Goal: Check status: Check status

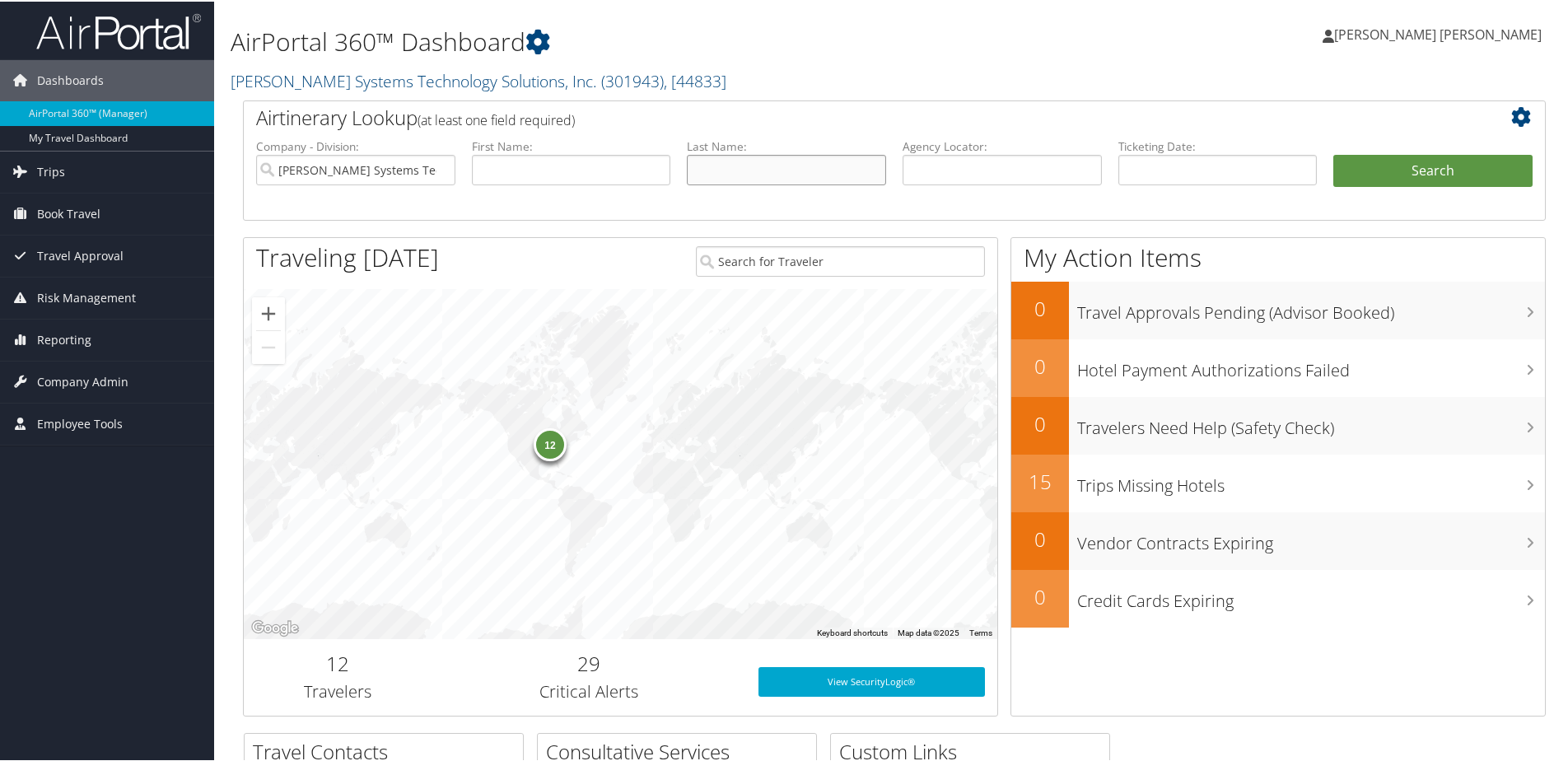
click at [714, 168] on input "text" at bounding box center [787, 168] width 199 height 30
type input "davis"
click at [1333, 153] on button "Search" at bounding box center [1433, 170] width 199 height 33
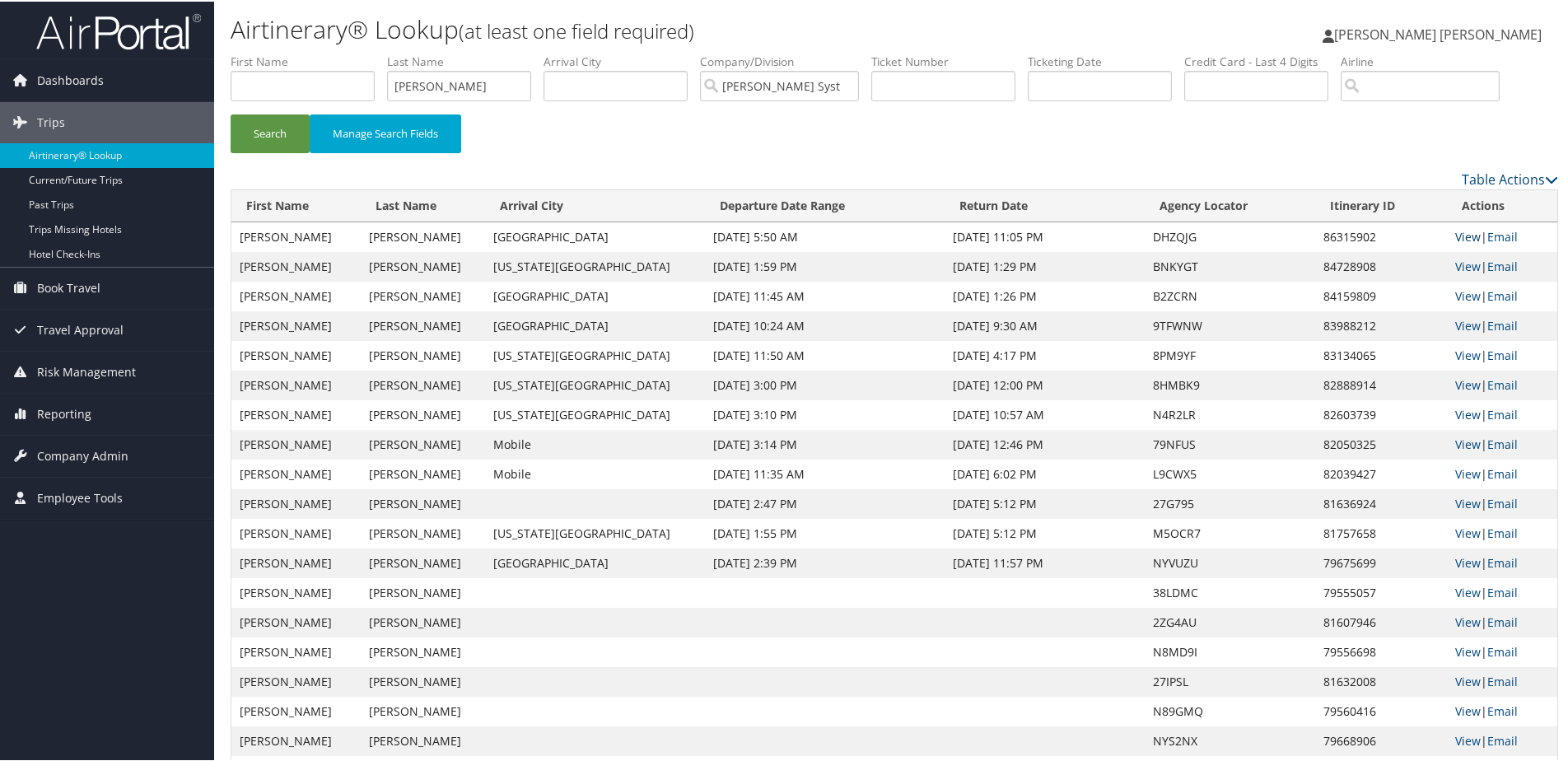
click at [1459, 231] on link "View" at bounding box center [1469, 235] width 26 height 16
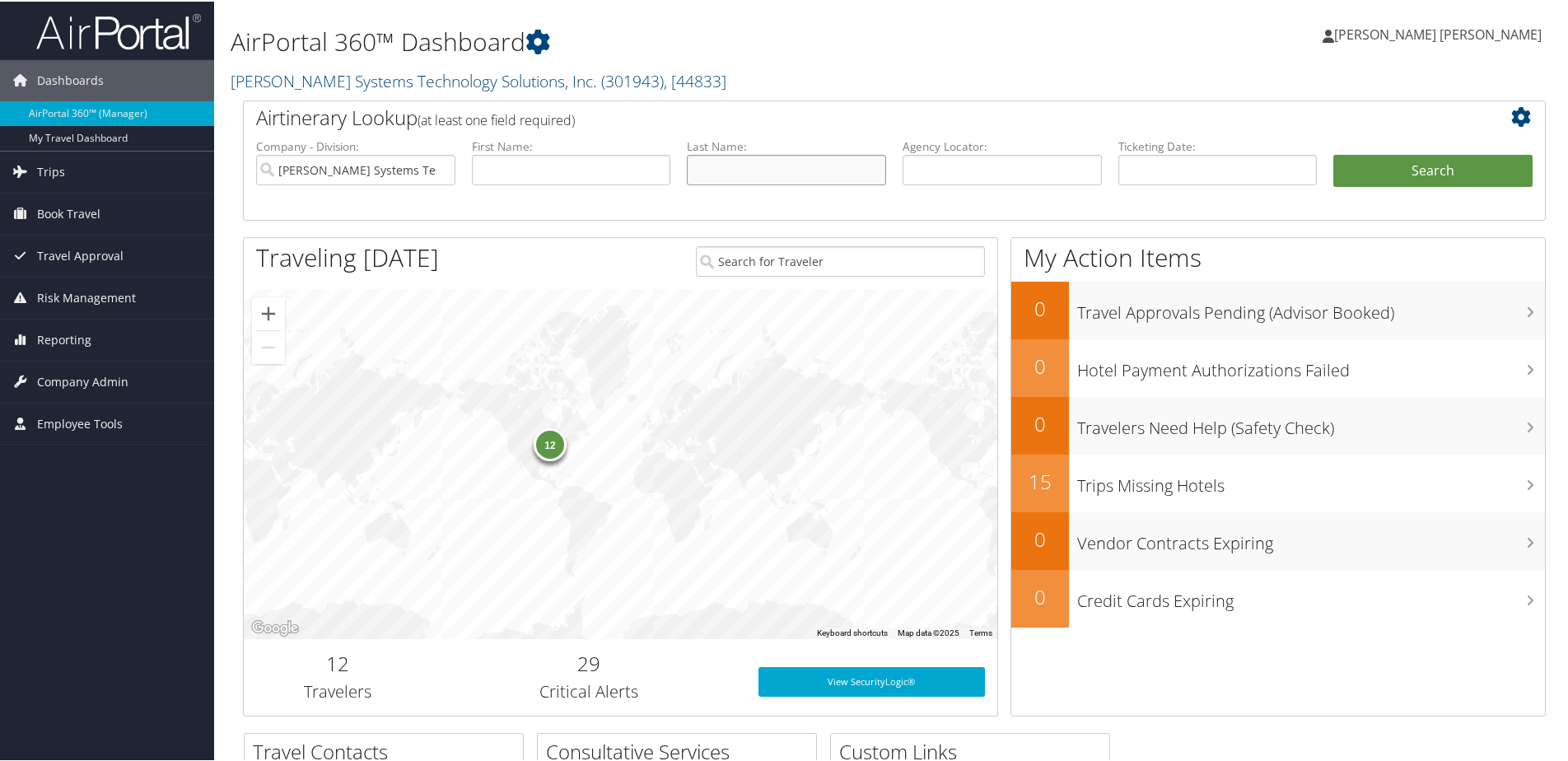
click at [772, 167] on input "text" at bounding box center [787, 168] width 199 height 30
type input "ward"
click at [1333, 153] on button "Search" at bounding box center [1433, 170] width 199 height 33
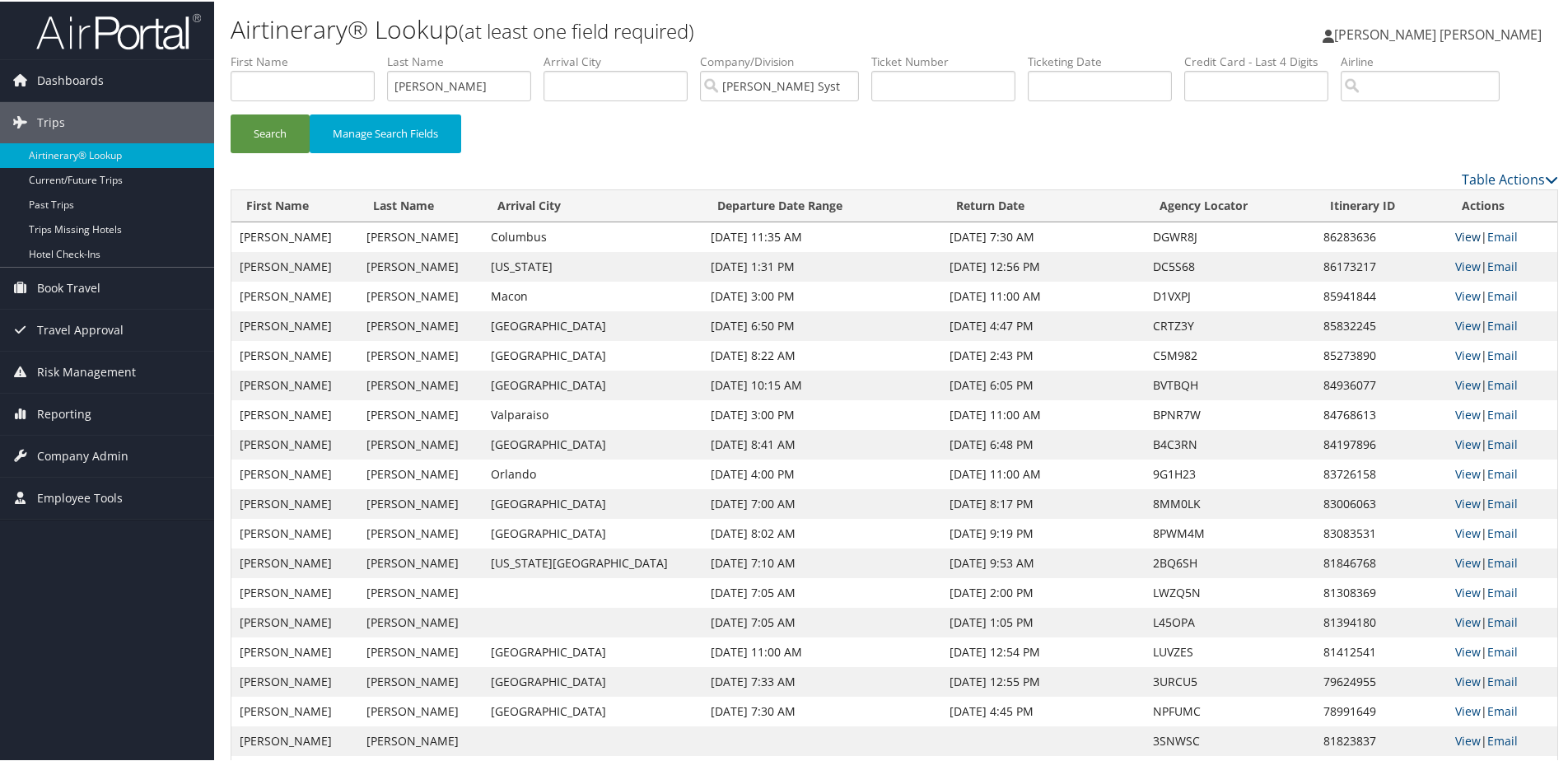
click at [1456, 236] on link "View" at bounding box center [1469, 235] width 26 height 16
click at [1459, 257] on link "View" at bounding box center [1469, 265] width 26 height 16
click at [470, 95] on input "ward" at bounding box center [459, 84] width 144 height 30
click at [412, 82] on input "ward" at bounding box center [459, 84] width 144 height 30
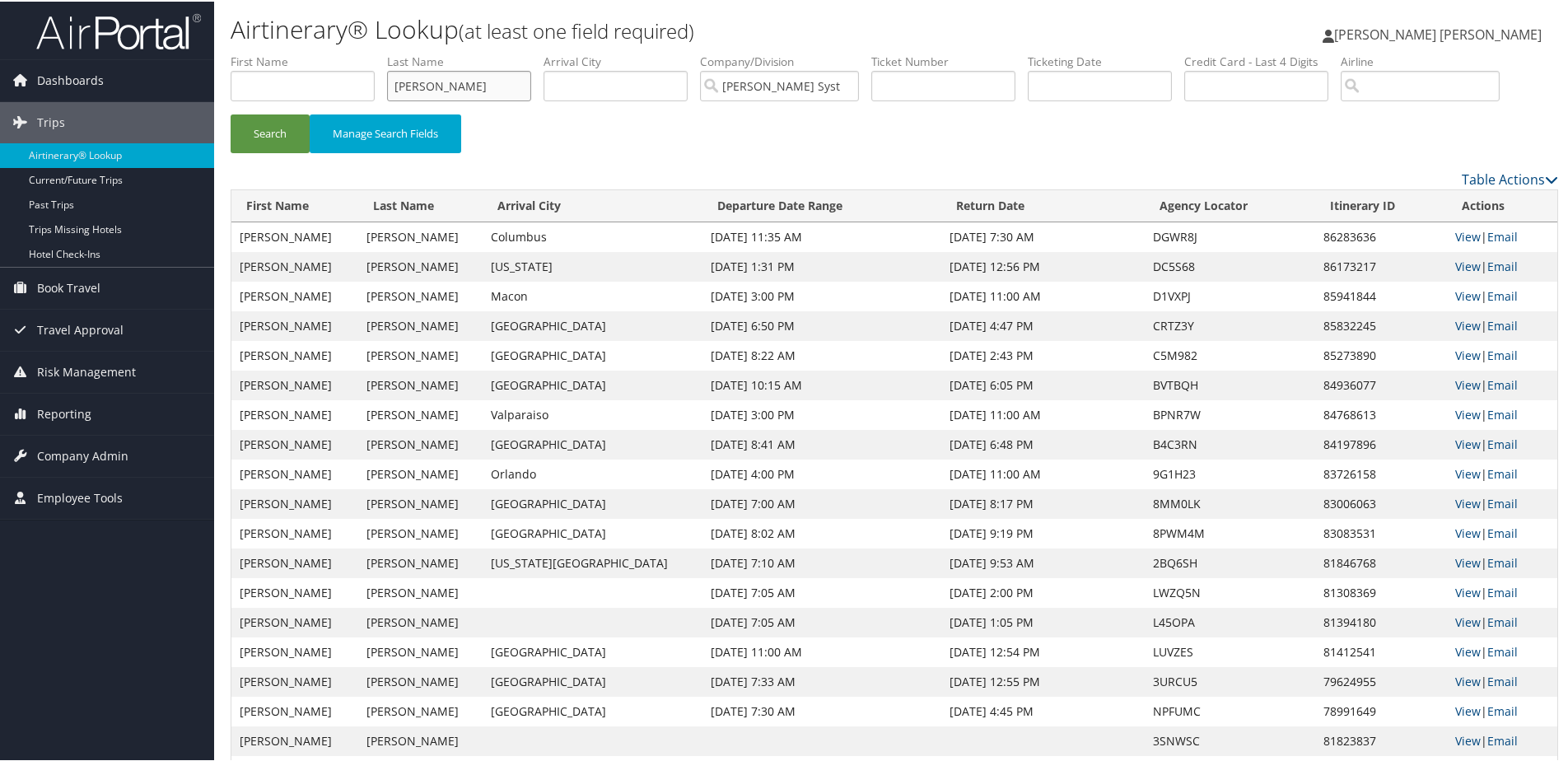
click at [231, 113] on button "Search" at bounding box center [270, 132] width 79 height 38
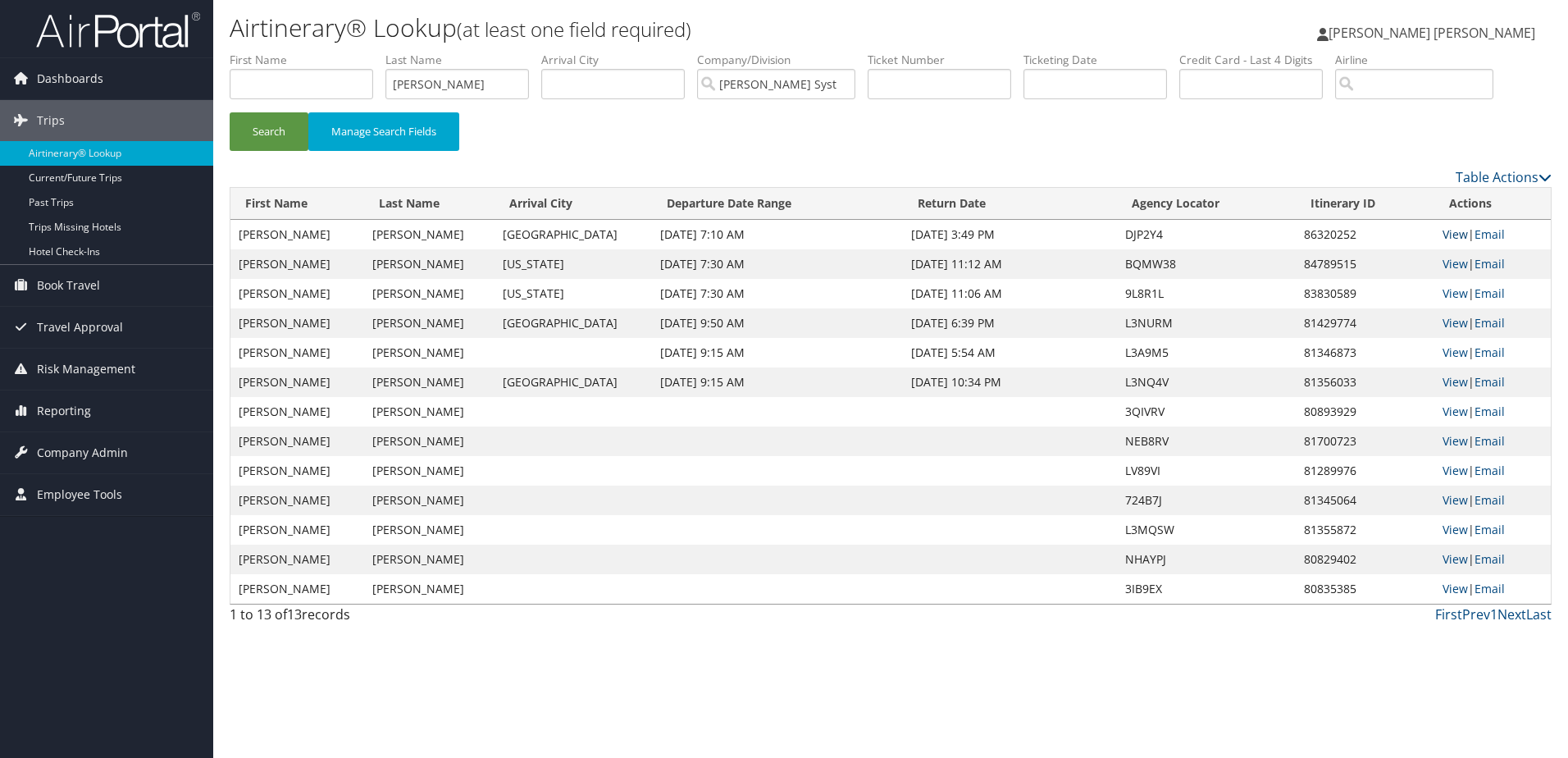
click at [1457, 236] on link "View" at bounding box center [1454, 234] width 25 height 15
click at [489, 95] on input "martel" at bounding box center [457, 84] width 144 height 30
click at [230, 113] on button "Search" at bounding box center [269, 132] width 79 height 38
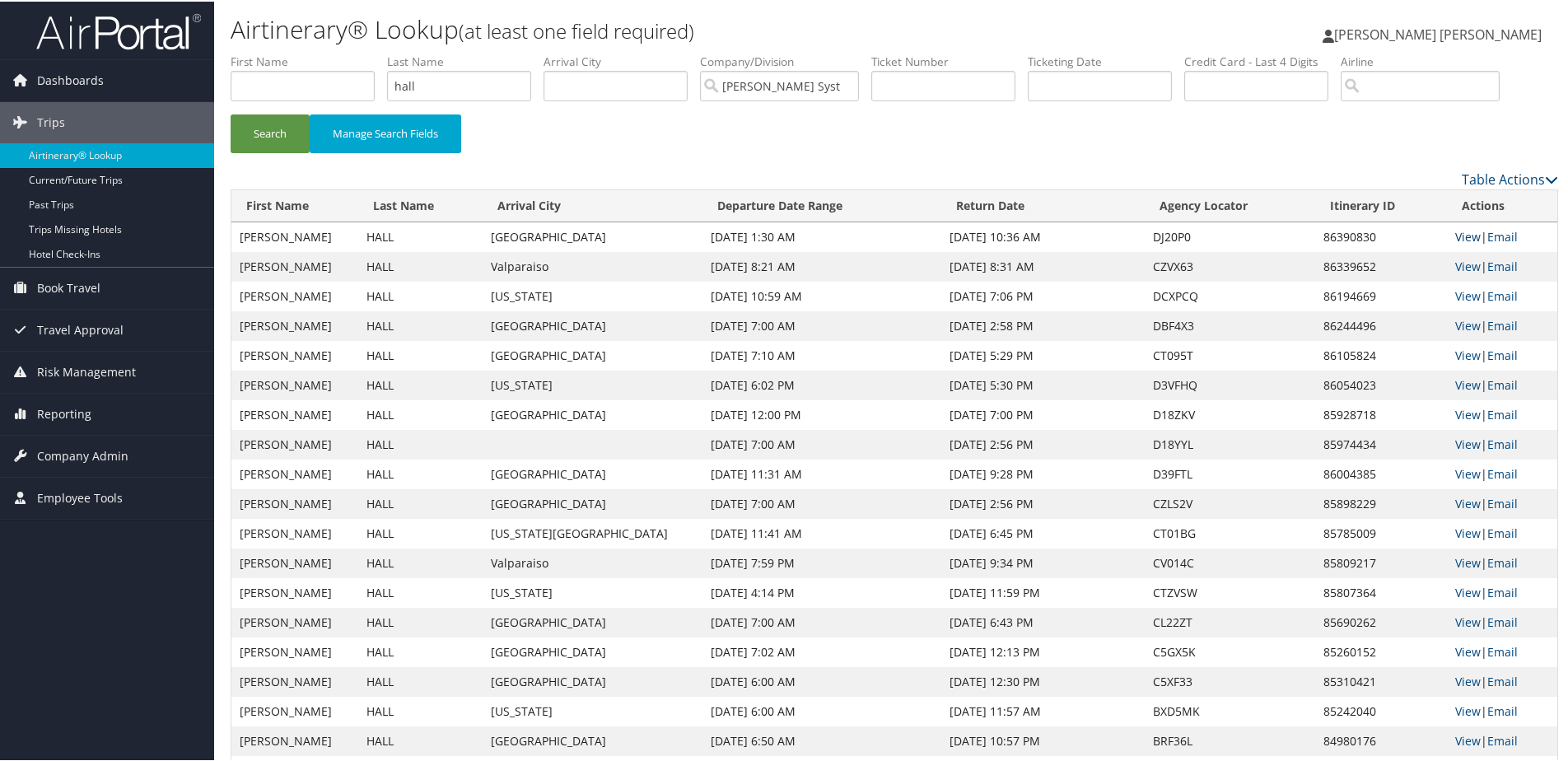
click at [1456, 238] on link "View" at bounding box center [1469, 235] width 26 height 16
click at [426, 90] on input "hall" at bounding box center [459, 84] width 144 height 30
click at [231, 113] on button "Search" at bounding box center [270, 132] width 79 height 38
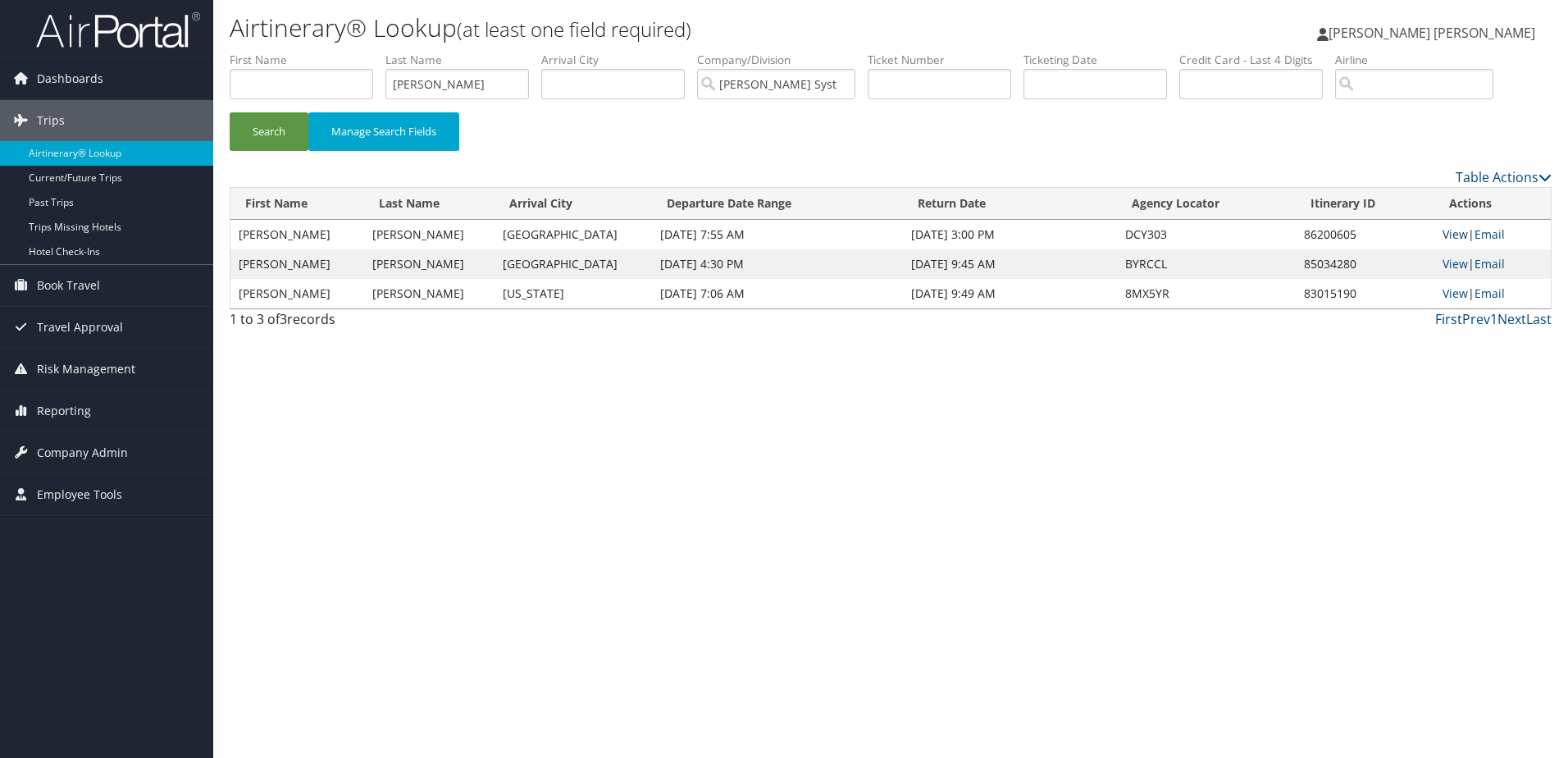
click at [1454, 238] on link "View" at bounding box center [1454, 234] width 25 height 15
click at [460, 89] on input "marcano" at bounding box center [457, 84] width 144 height 30
click at [230, 113] on button "Search" at bounding box center [269, 132] width 79 height 38
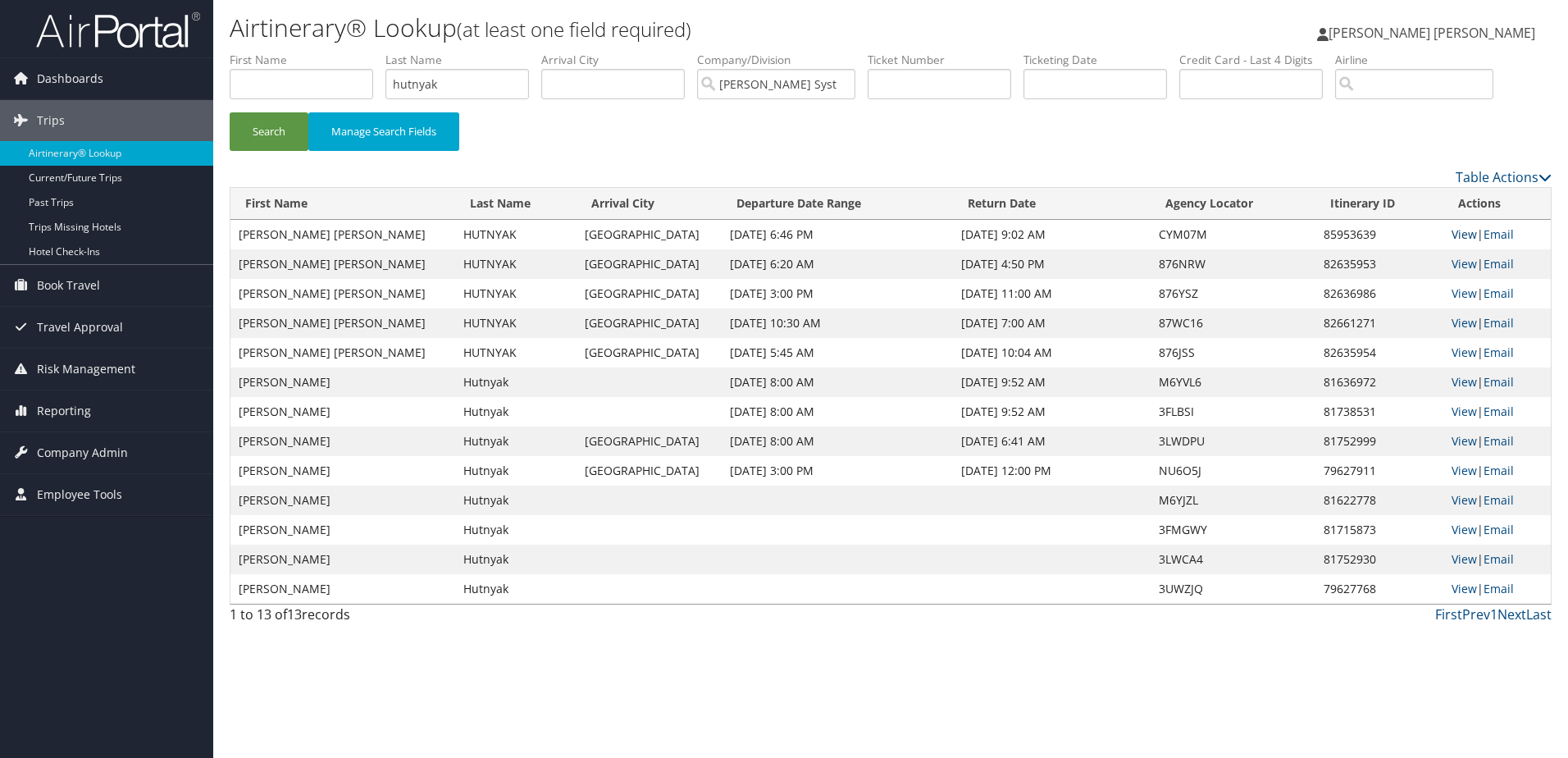
click at [1451, 234] on link "View" at bounding box center [1464, 234] width 25 height 15
click at [432, 91] on input "hutnyak" at bounding box center [457, 84] width 144 height 30
type input "frink"
click at [230, 113] on button "Search" at bounding box center [269, 132] width 79 height 38
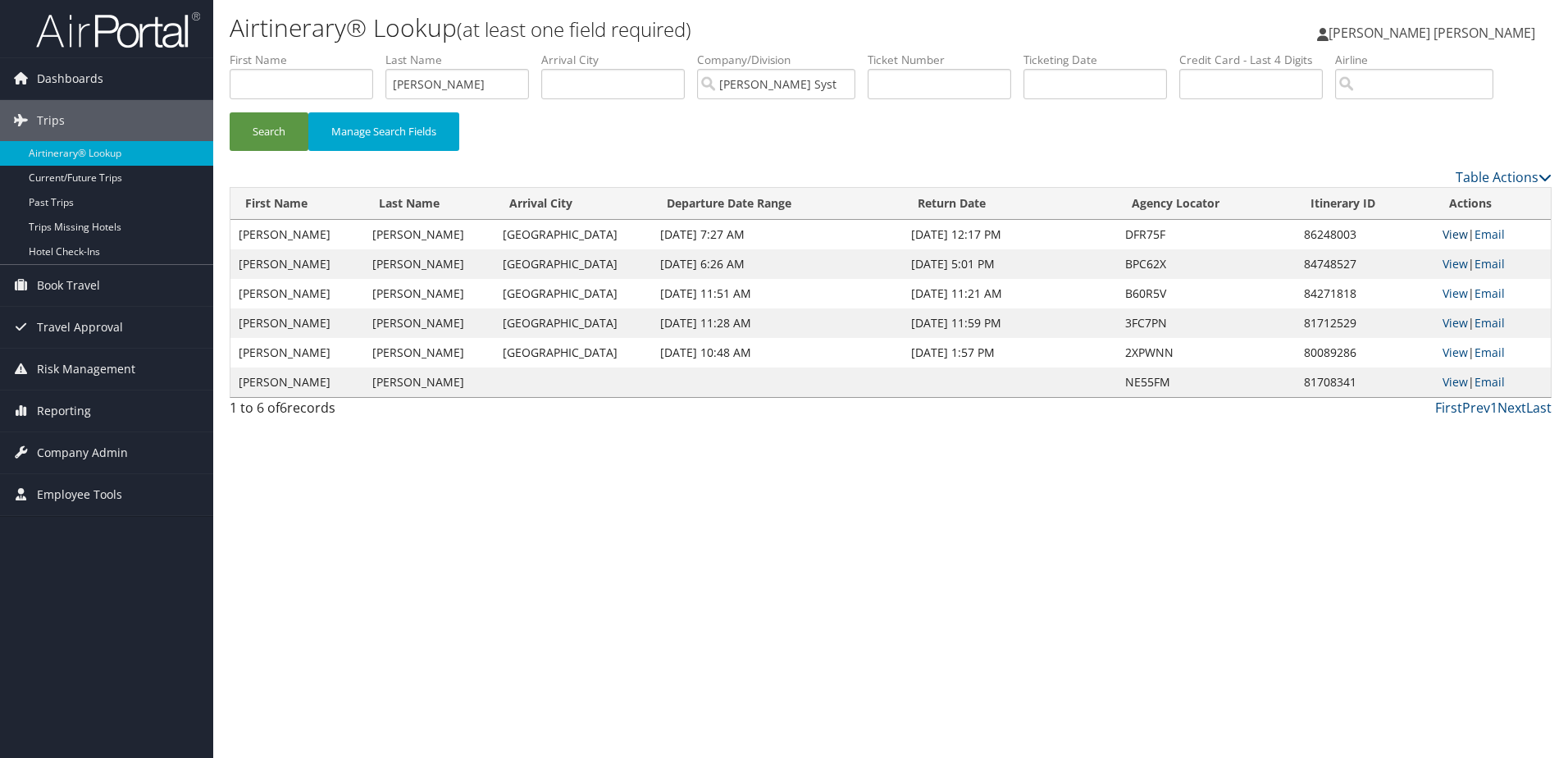
click at [1460, 238] on link "View" at bounding box center [1454, 234] width 25 height 15
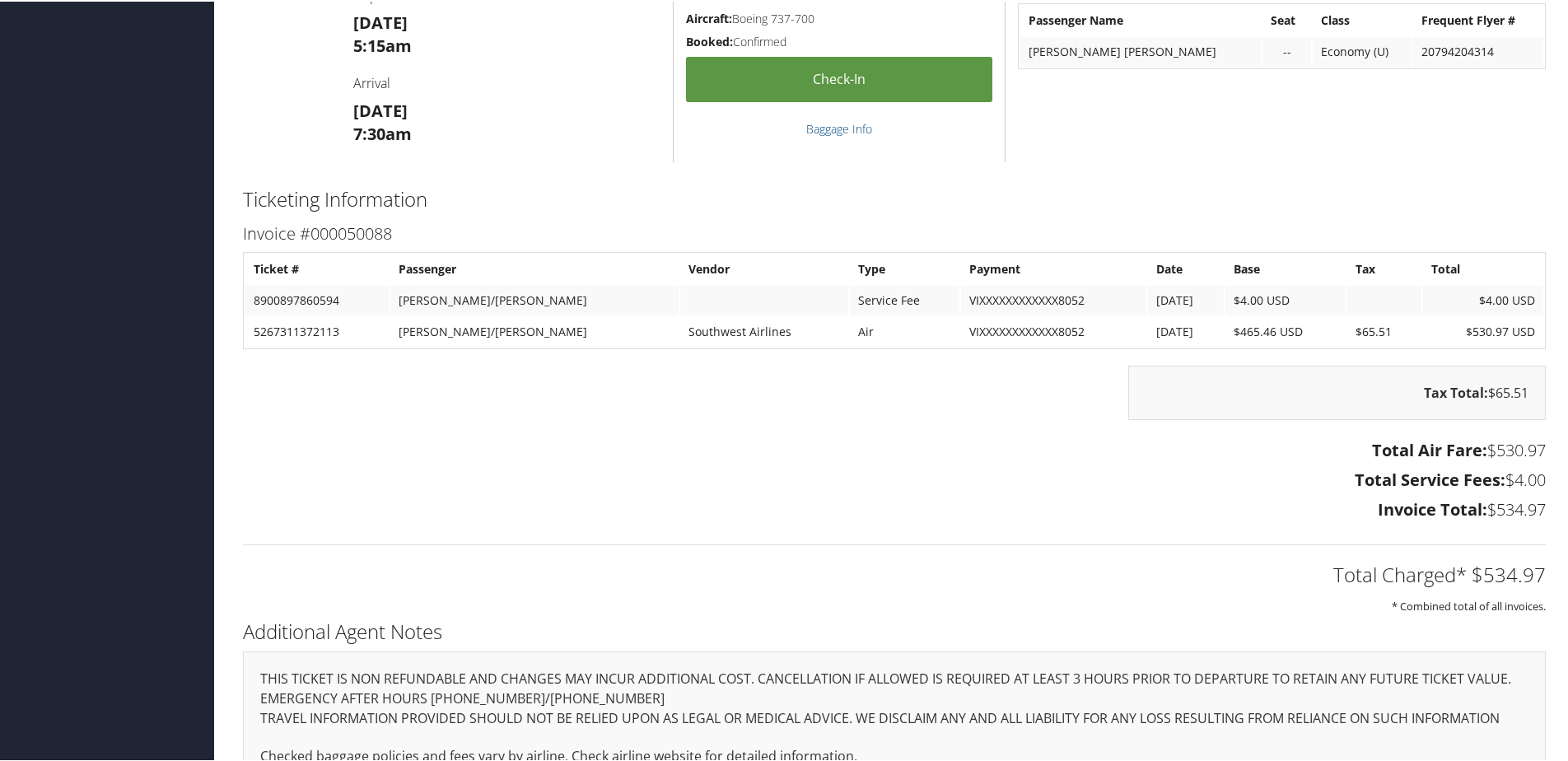
scroll to position [1811, 0]
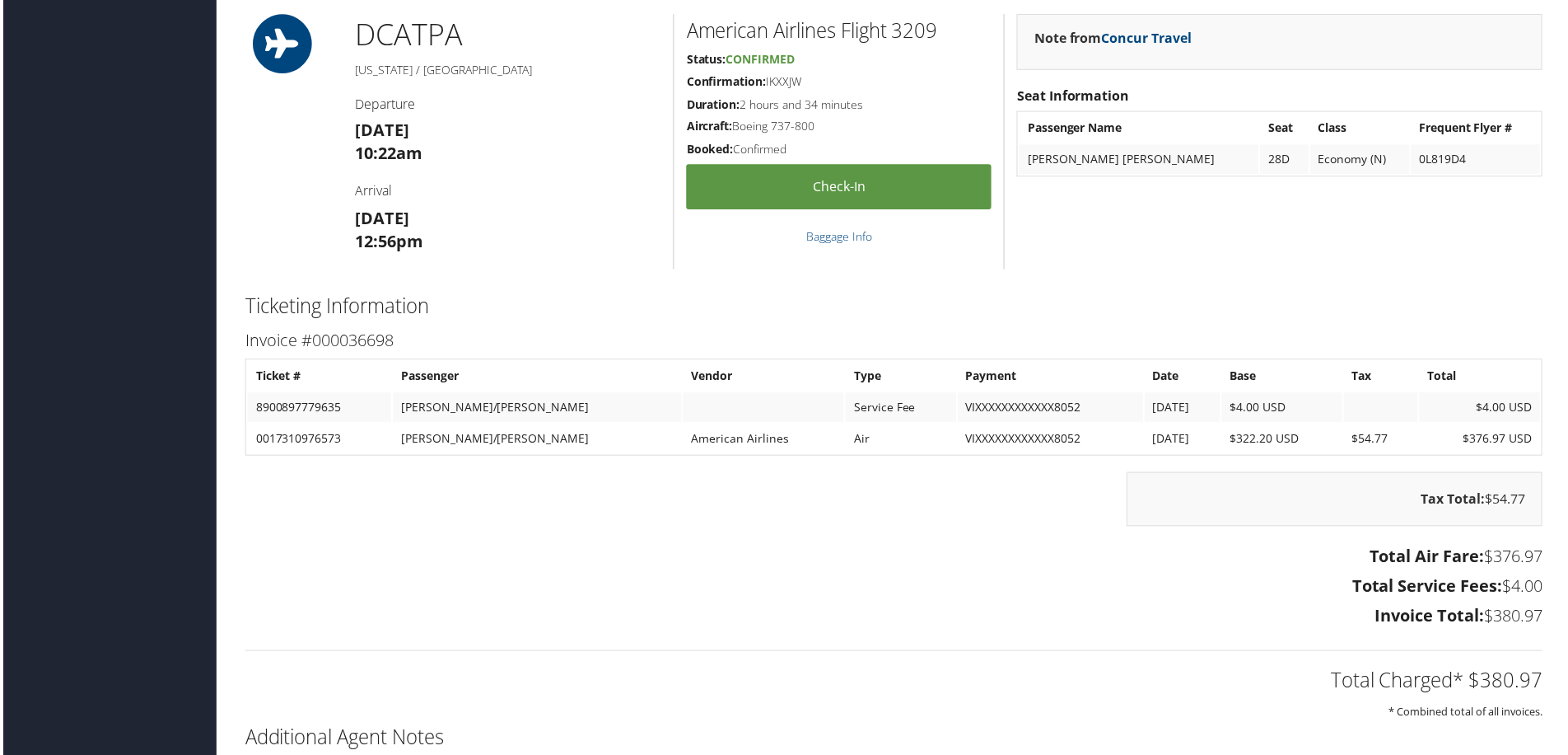
scroll to position [1071, 0]
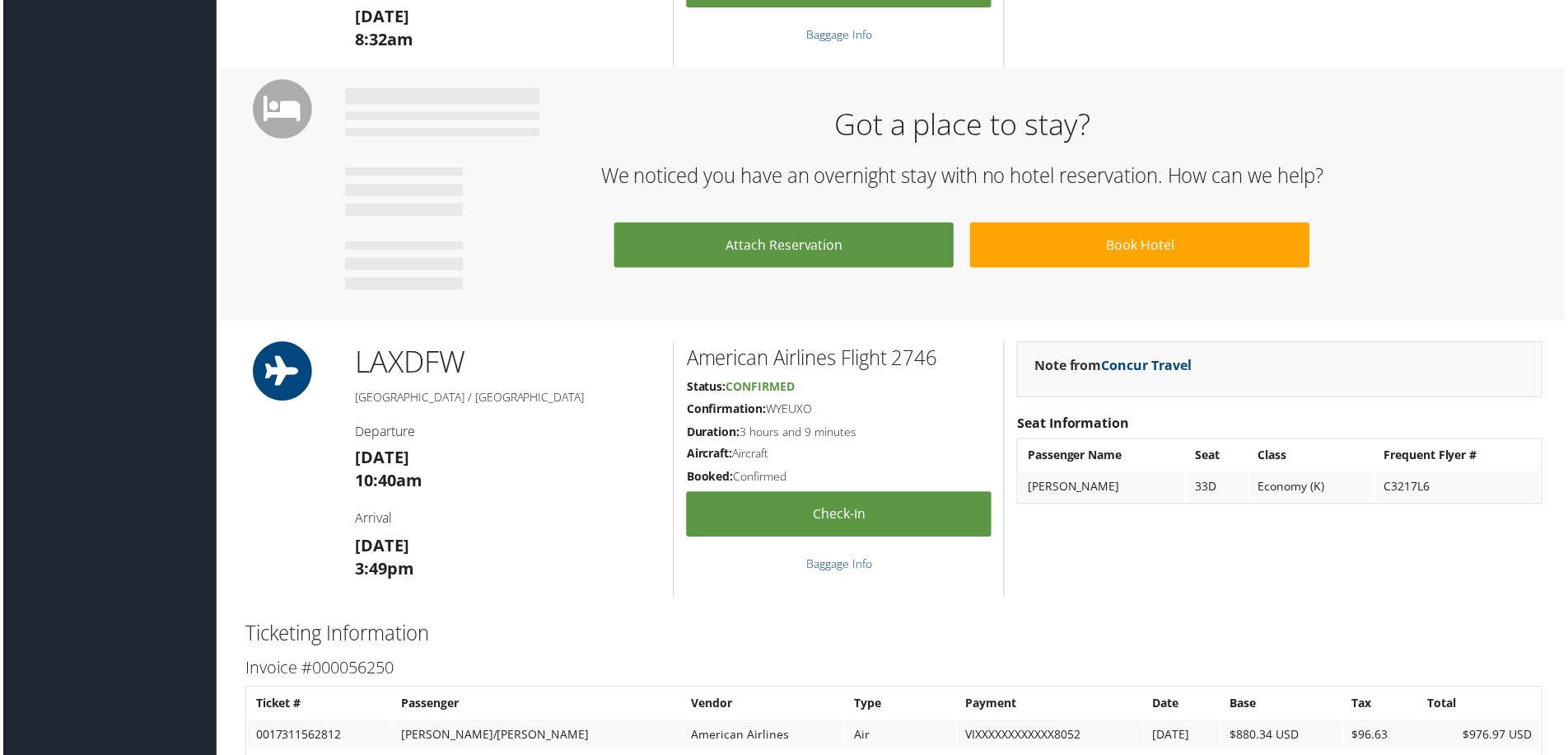
scroll to position [1243, 0]
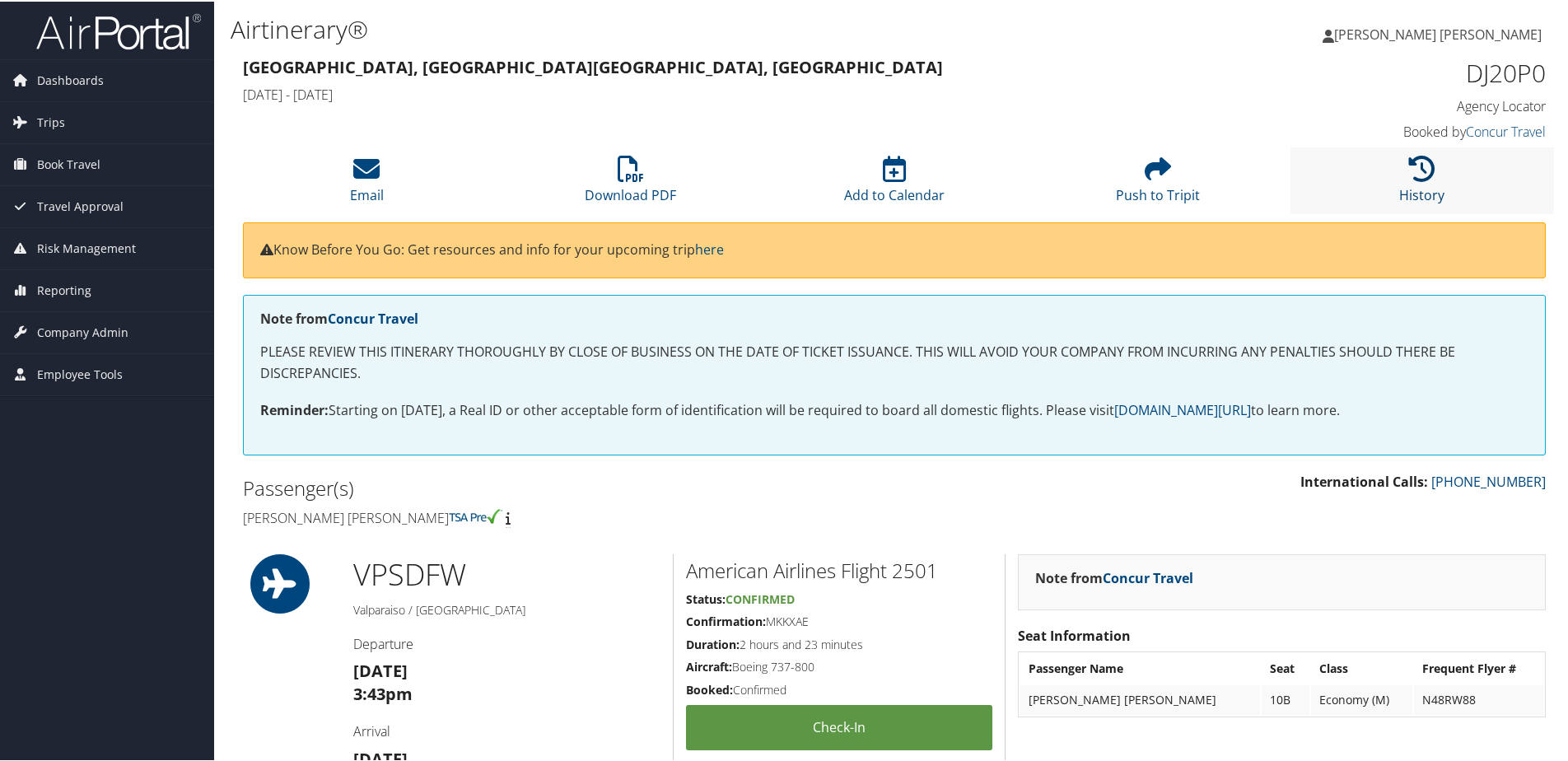
click at [1399, 193] on link "History" at bounding box center [1422, 182] width 46 height 39
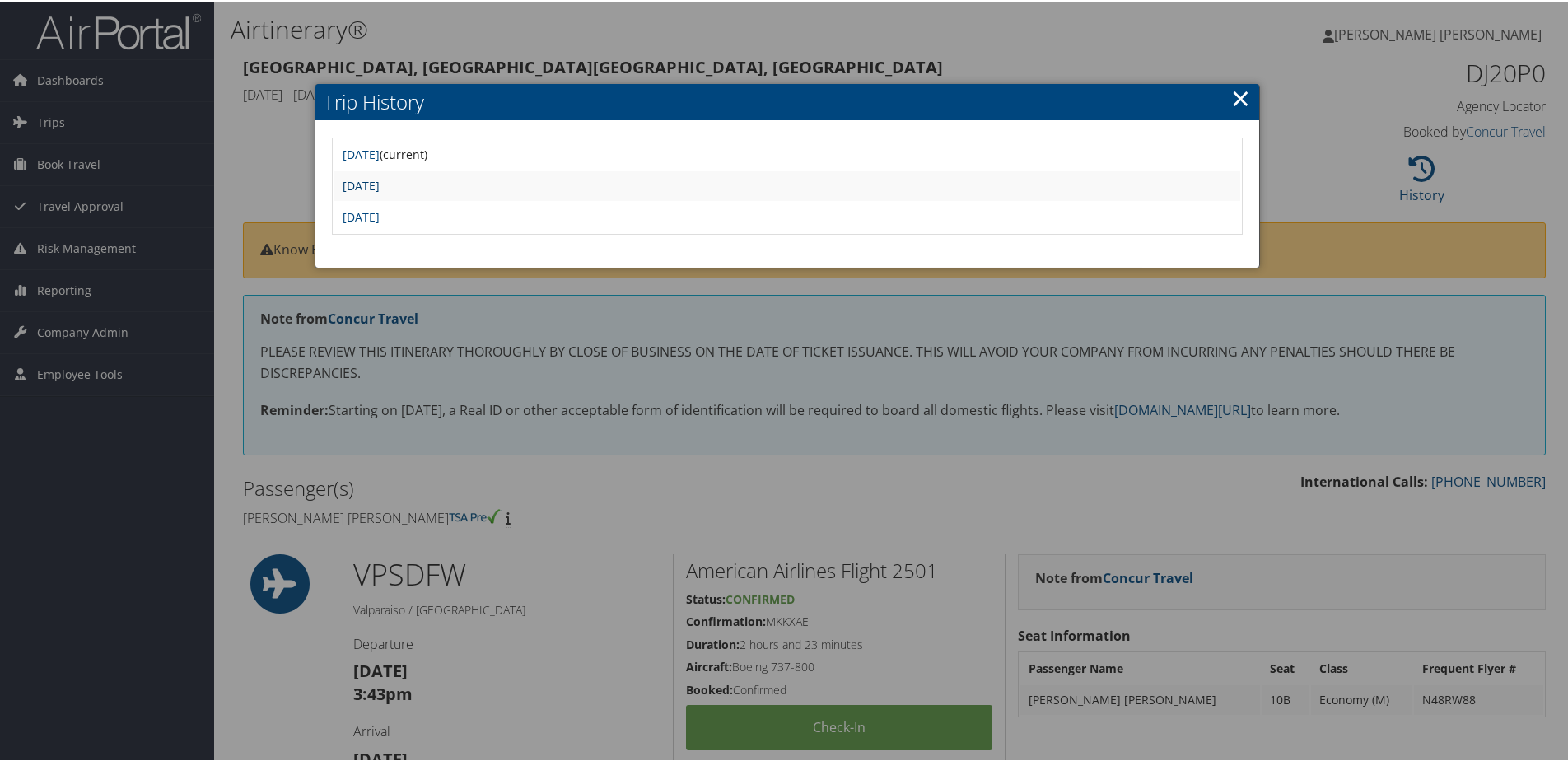
click at [380, 189] on link "Wed Sep 24 12:49:41 MDT 2025" at bounding box center [361, 183] width 37 height 16
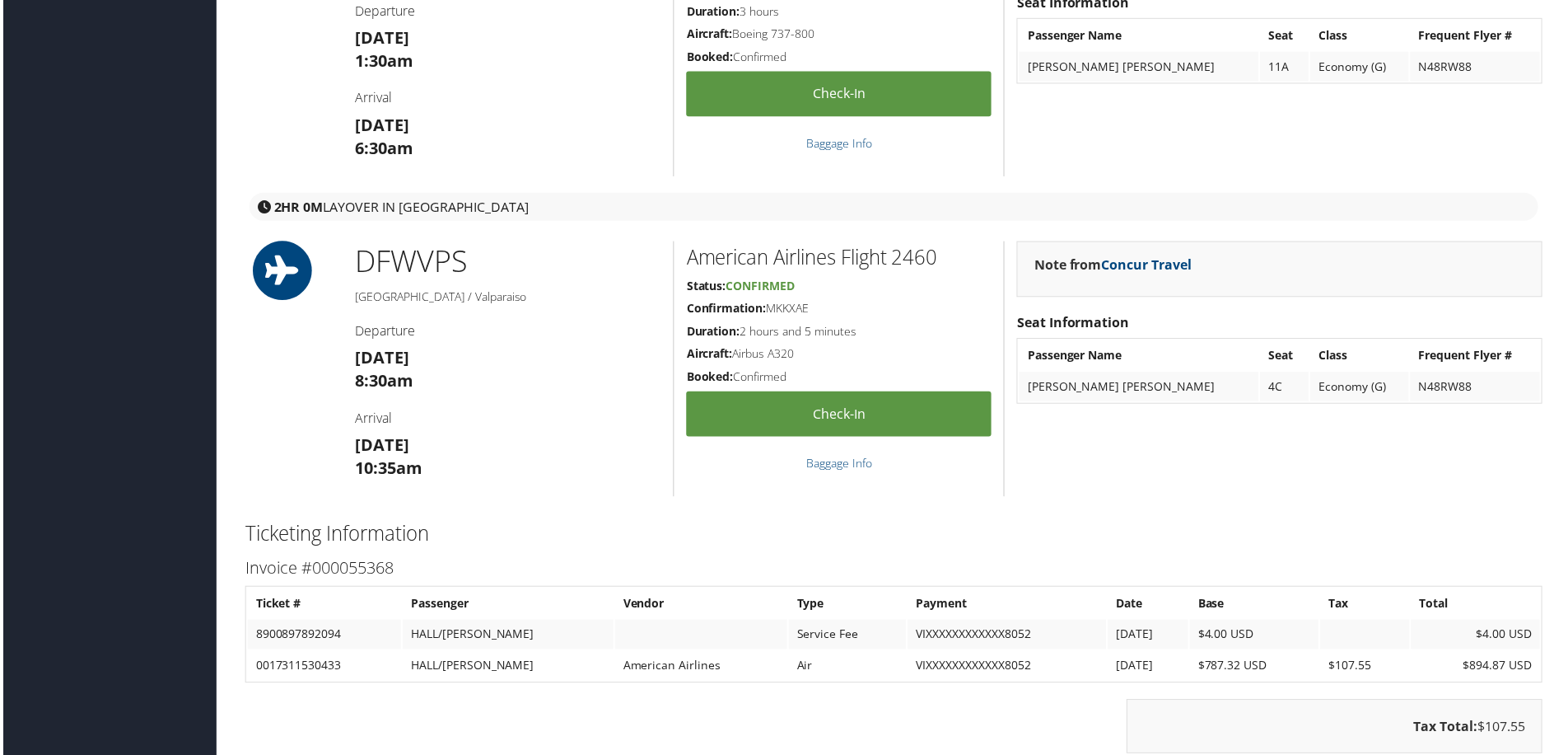
scroll to position [1648, 0]
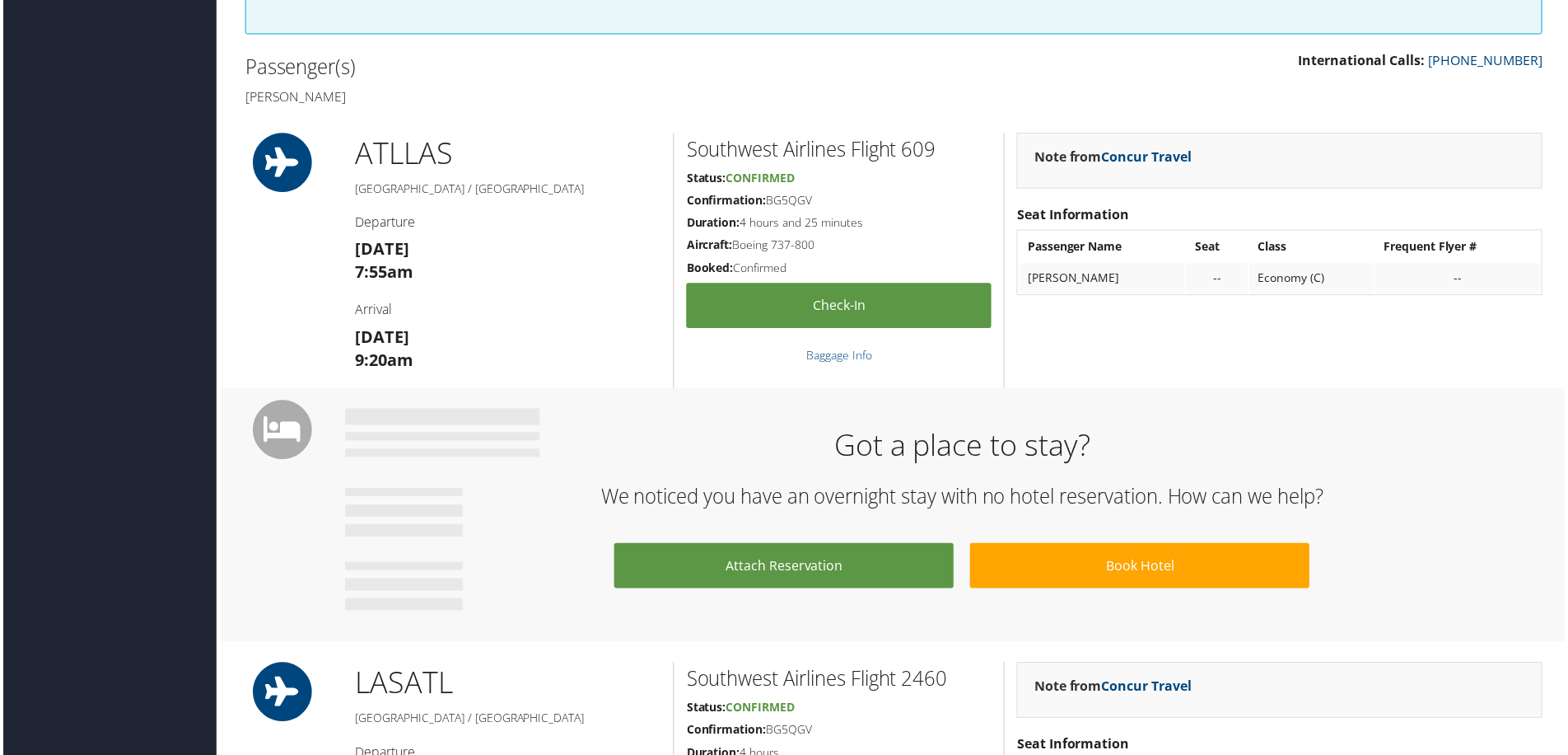
scroll to position [412, 0]
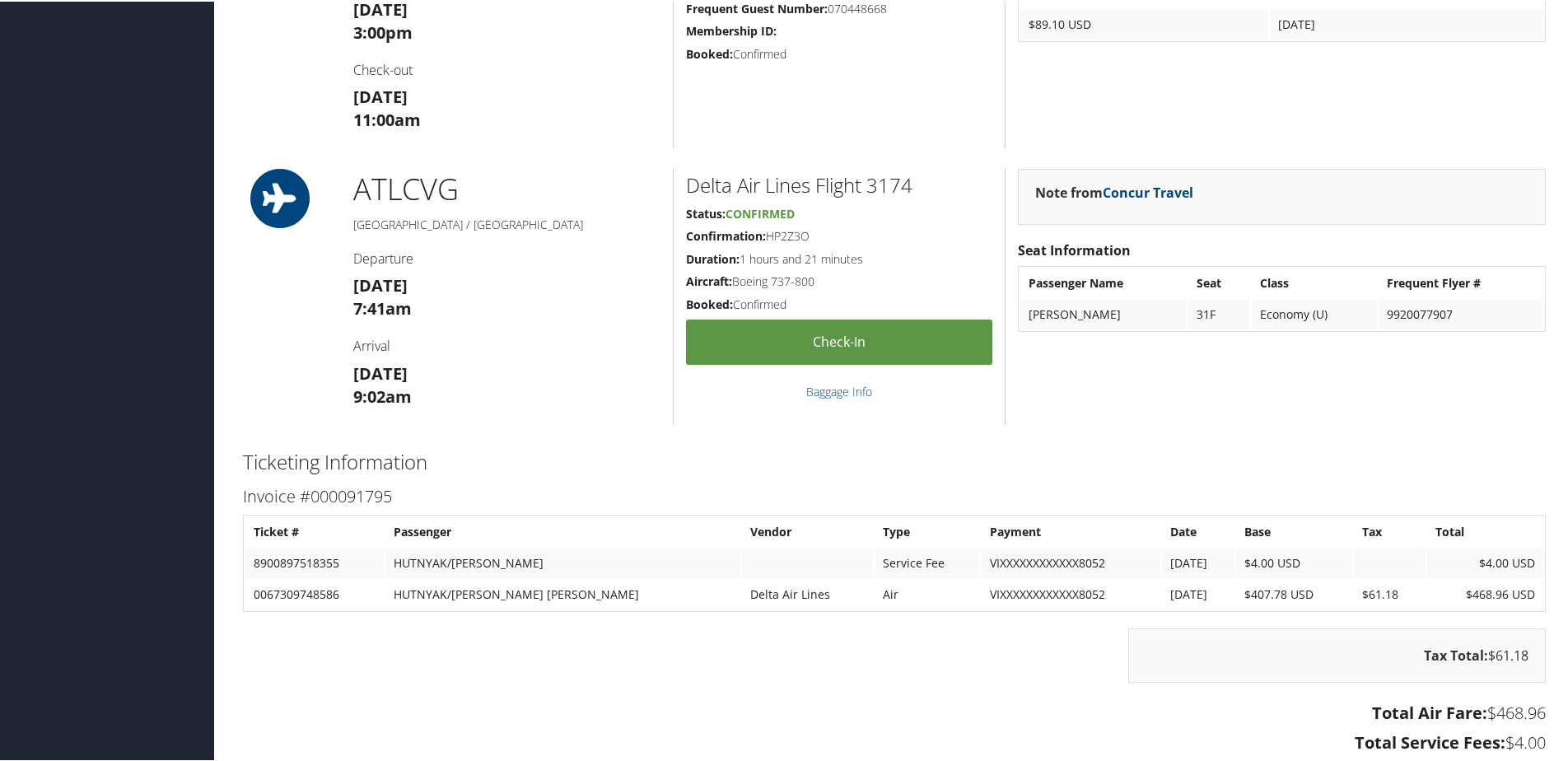
scroll to position [1235, 0]
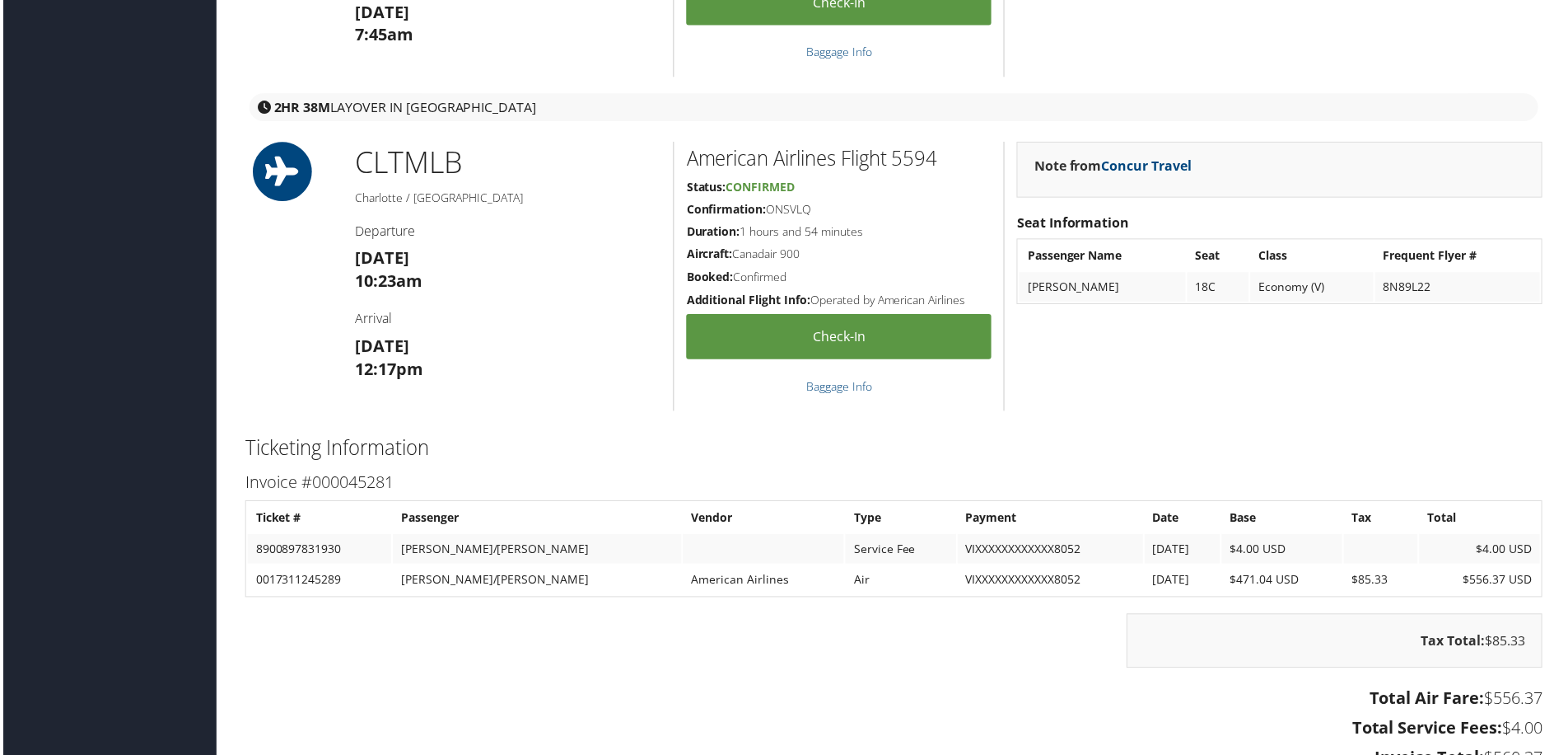
scroll to position [1895, 0]
